Goal: Navigation & Orientation: Find specific page/section

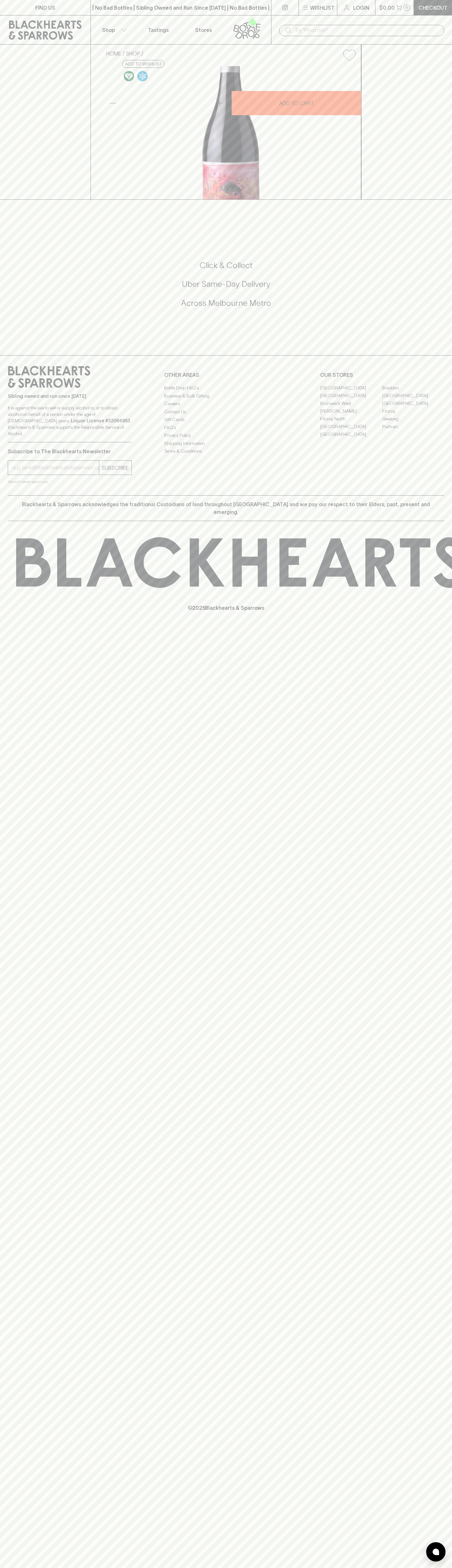
click at [9, 15] on div "FIND US" at bounding box center [45, 7] width 90 height 15
click at [451, 1221] on html "FIND US | No Bad Bottles | Sibling Owned and Run Since [DATE] | No Bad Bottles …" at bounding box center [226, 784] width 452 height 1568
click at [149, 1567] on html "FIND US | No Bad Bottles | Sibling Owned and Run Since [DATE] | No Bad Bottles …" at bounding box center [226, 784] width 452 height 1568
click at [26, 99] on div "HOME SHOP Rosenvale Artist Series [PERSON_NAME] Blend 2021 $26.00 Add to wishli…" at bounding box center [226, 122] width 452 height 155
